Goal: Task Accomplishment & Management: Complete application form

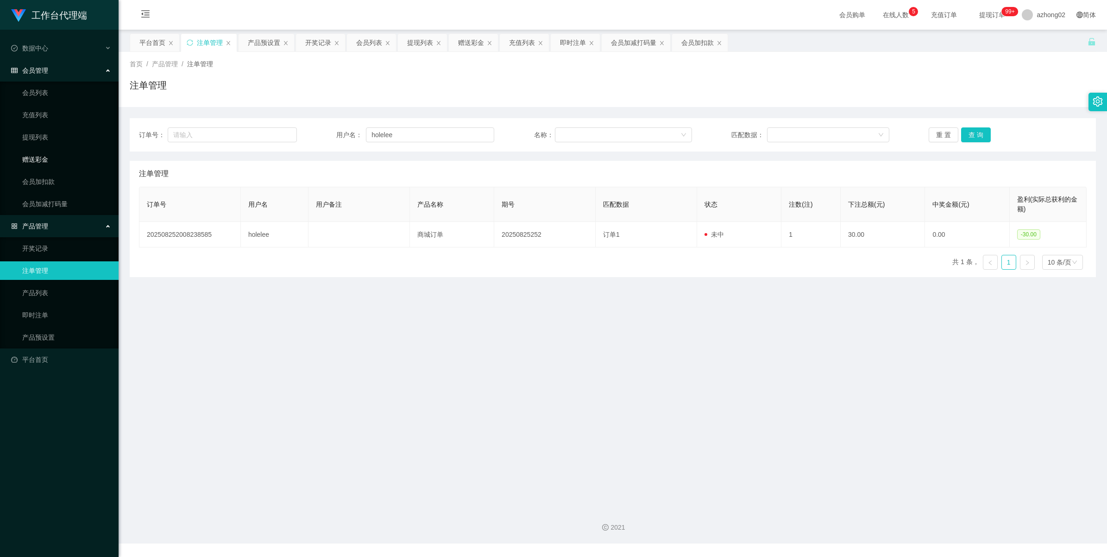
click at [31, 163] on link "赠送彩金" at bounding box center [66, 159] width 89 height 19
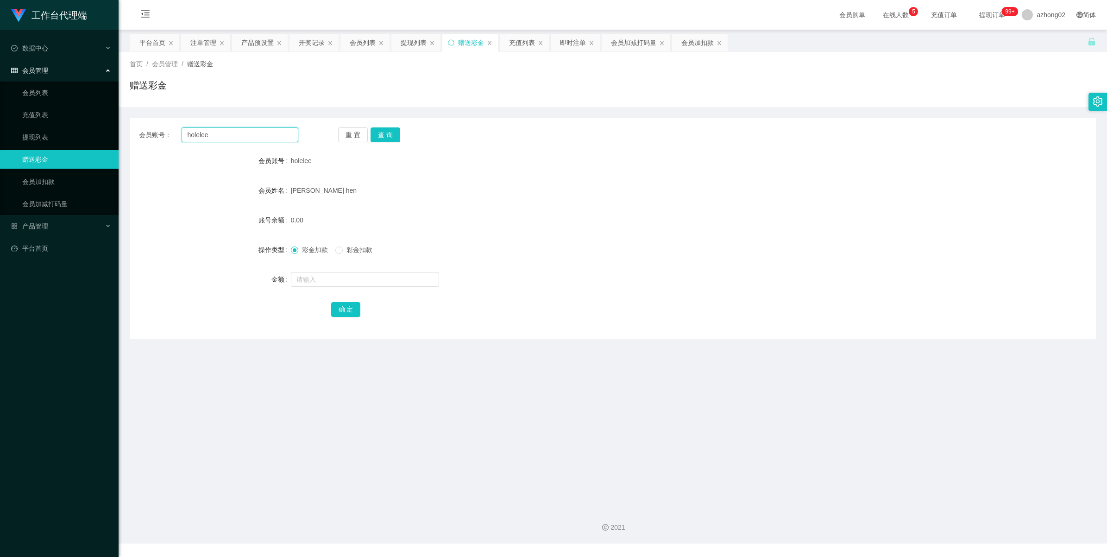
click at [229, 138] on input "holelee" at bounding box center [240, 134] width 117 height 15
paste input "King45679"
type input "King45679"
click at [392, 129] on button "查 询" at bounding box center [386, 134] width 30 height 15
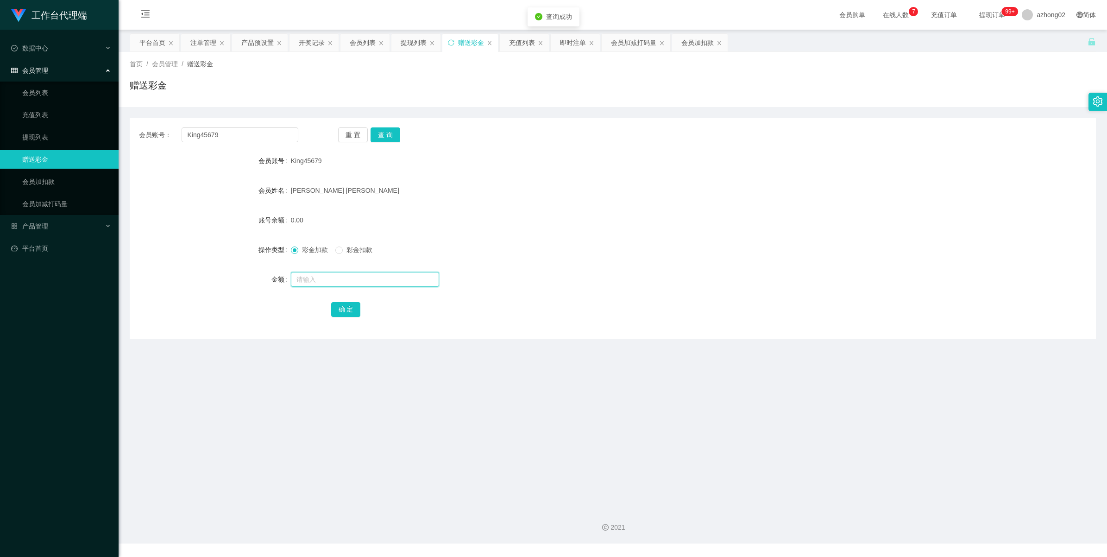
click at [307, 281] on input "text" at bounding box center [365, 279] width 148 height 15
type input "38"
click at [339, 312] on button "确 定" at bounding box center [346, 309] width 30 height 15
click at [241, 133] on input "King45679" at bounding box center [240, 134] width 117 height 15
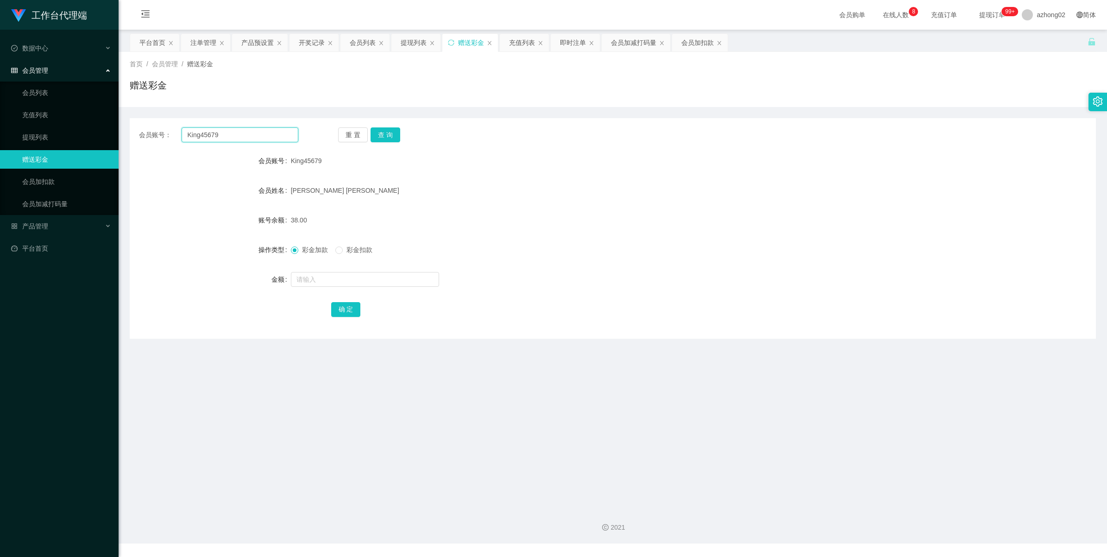
paste input "CHIAKH"
type input "CHIAKH"
click at [383, 133] on button "查 询" at bounding box center [386, 134] width 30 height 15
click at [329, 276] on input "text" at bounding box center [365, 279] width 148 height 15
type input "38"
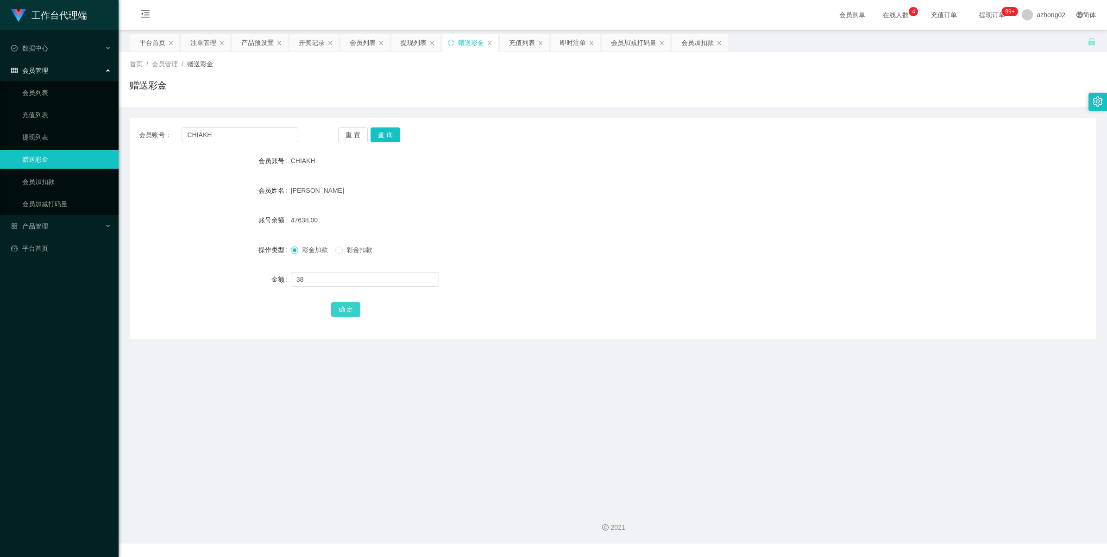
click at [337, 310] on button "确 定" at bounding box center [346, 309] width 30 height 15
click at [270, 138] on input "CHIAKH" at bounding box center [240, 134] width 117 height 15
paste input "goldenglory"
click at [267, 138] on input "CHIAKHgoldenglory" at bounding box center [240, 134] width 117 height 15
click at [267, 139] on input "CHIAKHgoldenglory" at bounding box center [240, 134] width 117 height 15
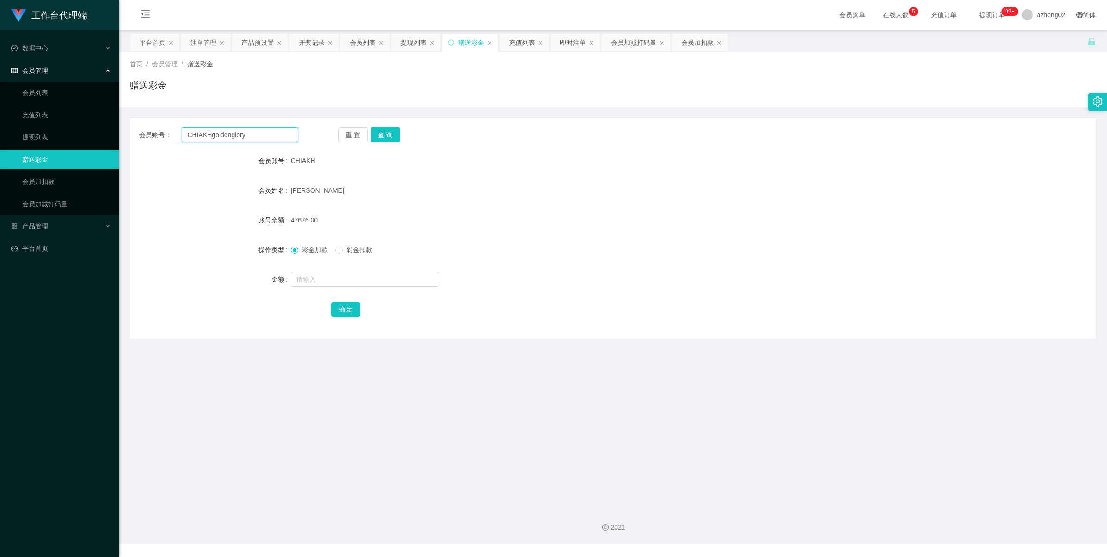
click at [267, 139] on input "CHIAKHgoldenglory" at bounding box center [240, 134] width 117 height 15
paste input "text"
type input "goldenglory"
click at [391, 134] on button "查 询" at bounding box center [386, 134] width 30 height 15
click at [348, 285] on input "text" at bounding box center [365, 279] width 148 height 15
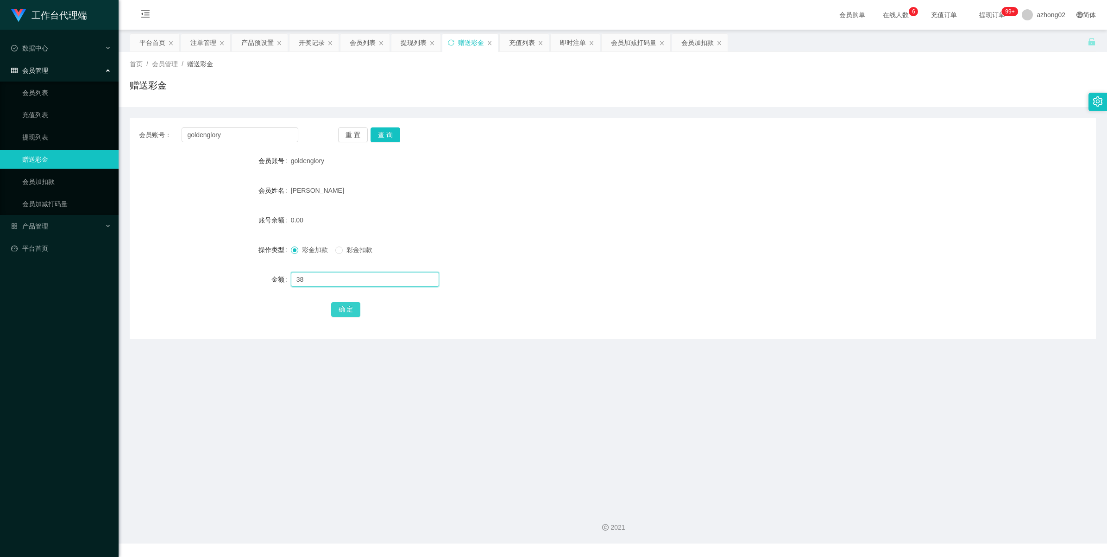
type input "38"
click at [355, 314] on button "确 定" at bounding box center [346, 309] width 30 height 15
click at [224, 133] on input "goldenglory" at bounding box center [240, 134] width 117 height 15
click at [225, 133] on input "goldenglory" at bounding box center [240, 134] width 117 height 15
paste input "6122739CFY"
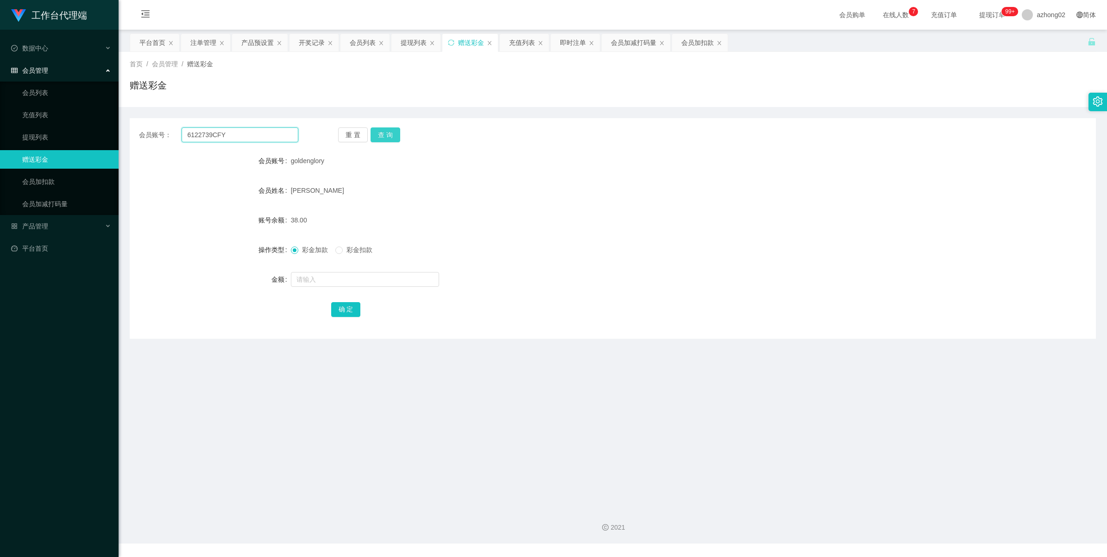
type input "6122739CFY"
click at [384, 133] on button "查 询" at bounding box center [386, 134] width 30 height 15
click at [343, 277] on input "text" at bounding box center [365, 279] width 148 height 15
type input "38"
click at [348, 303] on button "确 定" at bounding box center [346, 309] width 30 height 15
